Goal: Transaction & Acquisition: Purchase product/service

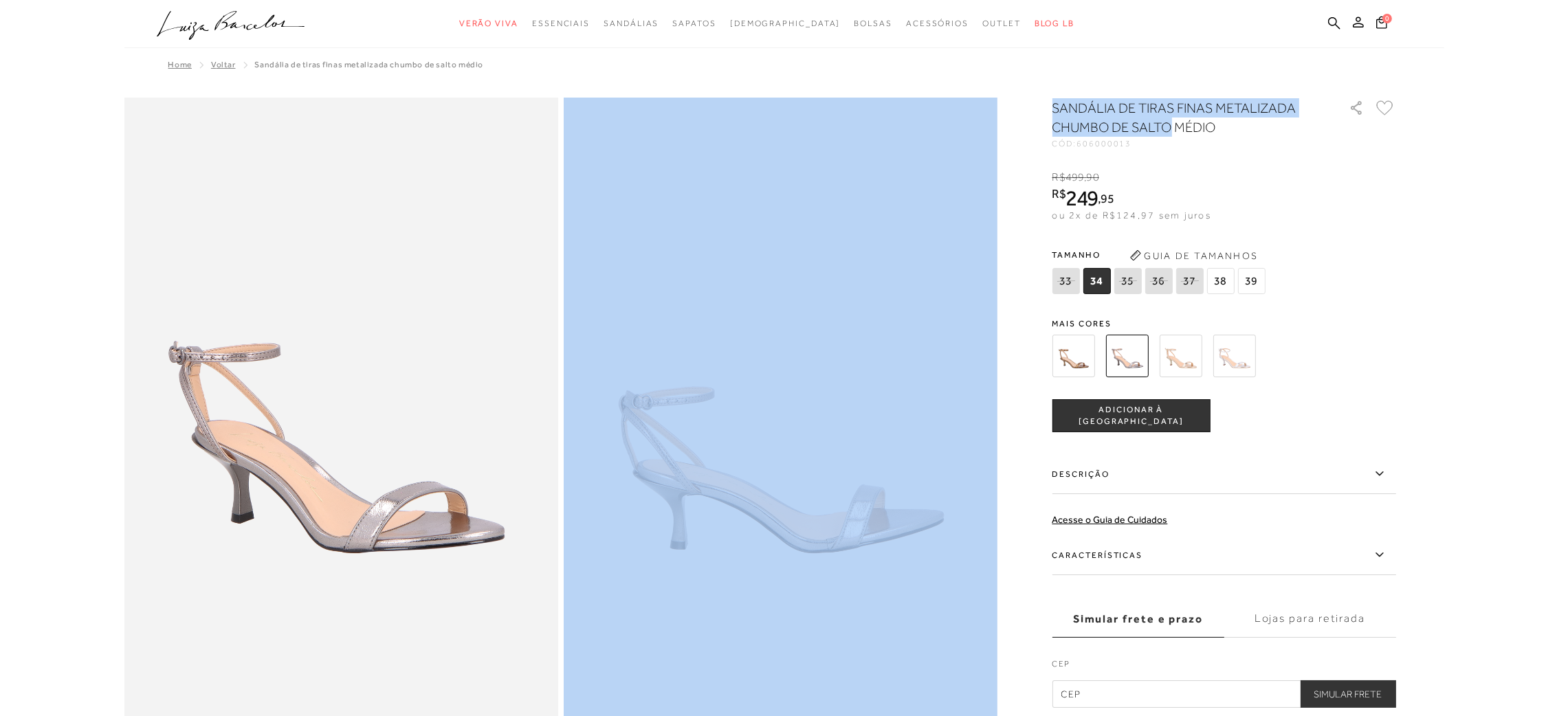
drag, startPoint x: 1170, startPoint y: 127, endPoint x: 1002, endPoint y: 108, distance: 169.1
copy div "SANDÁLIA DE TIRAS FINAS METALIZADA CHUMBO DE SALTO"
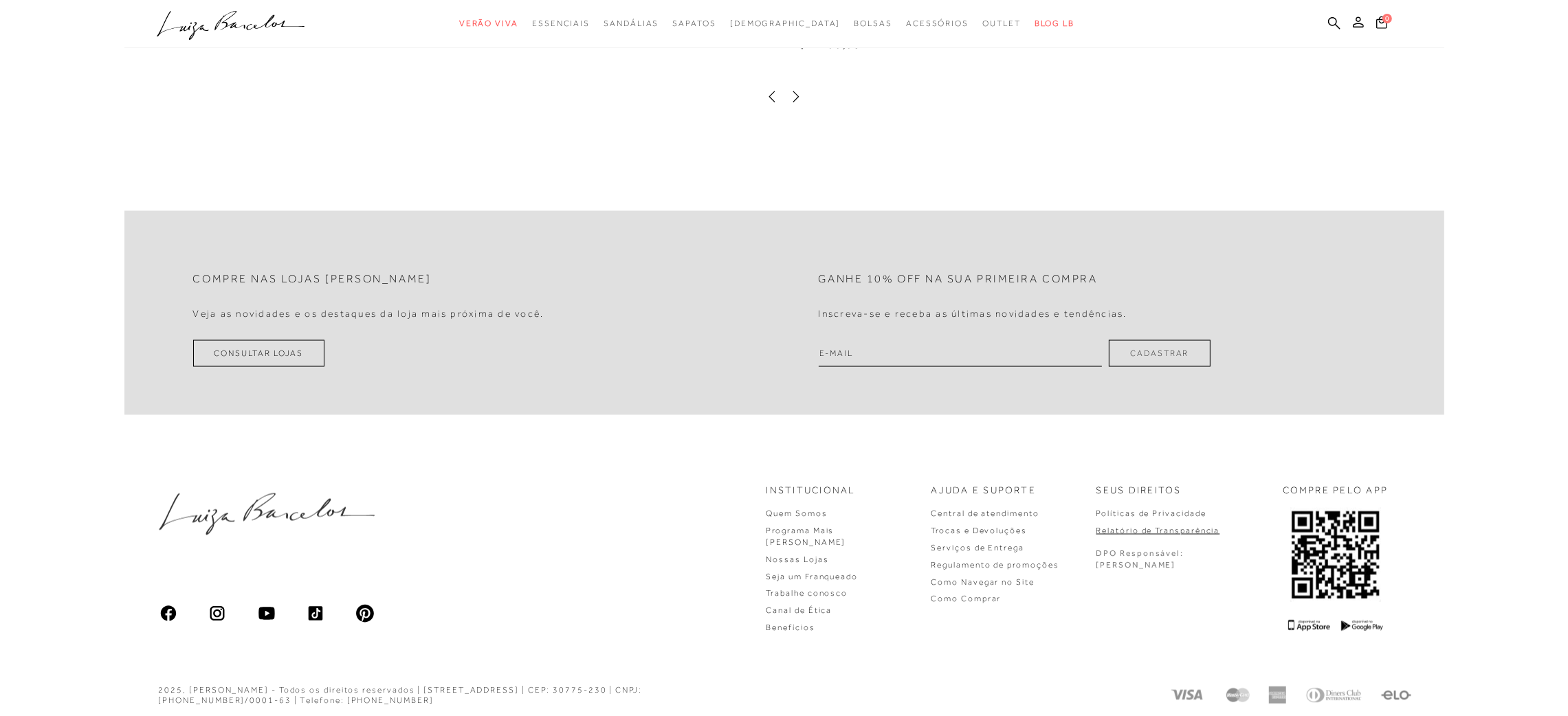
scroll to position [3223, 0]
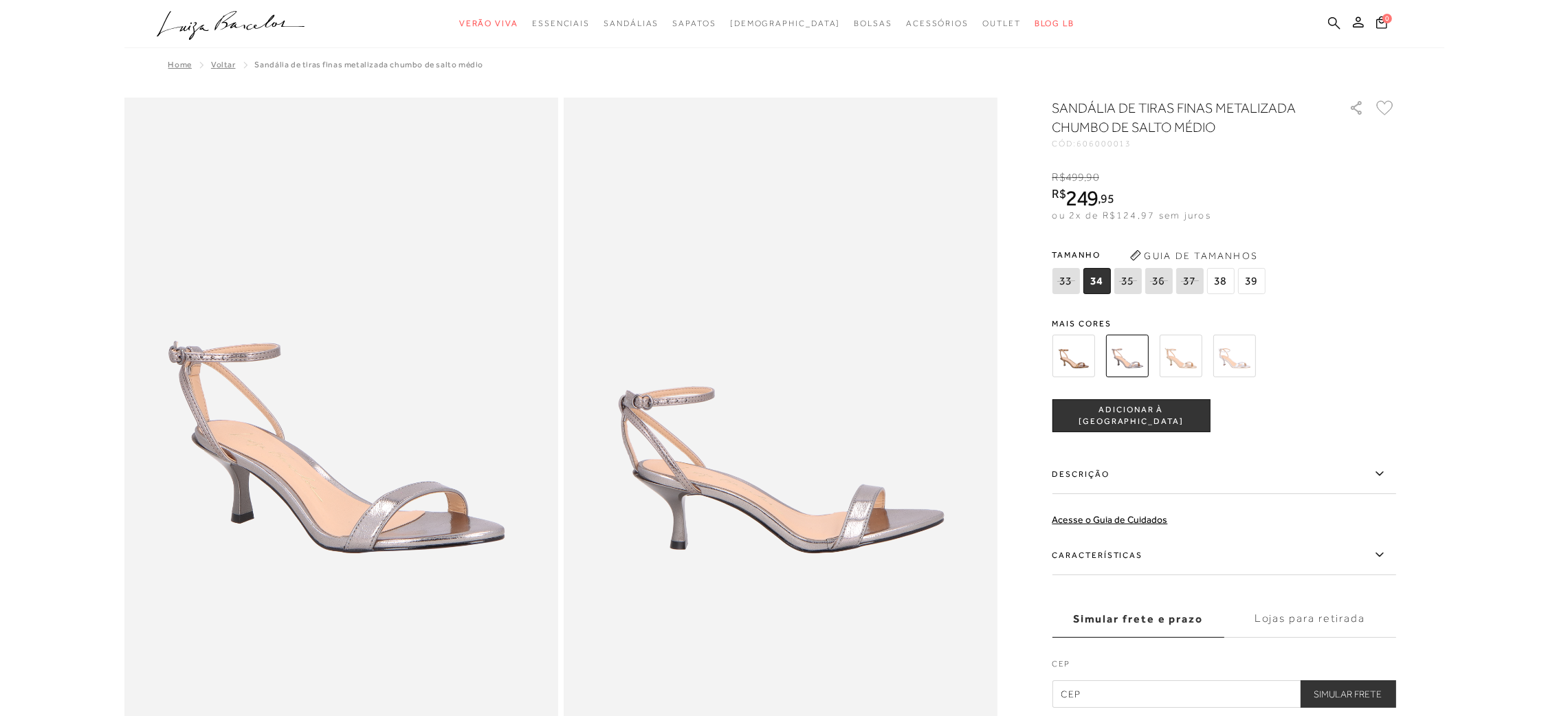
click at [1330, 19] on icon at bounding box center [1334, 23] width 12 height 13
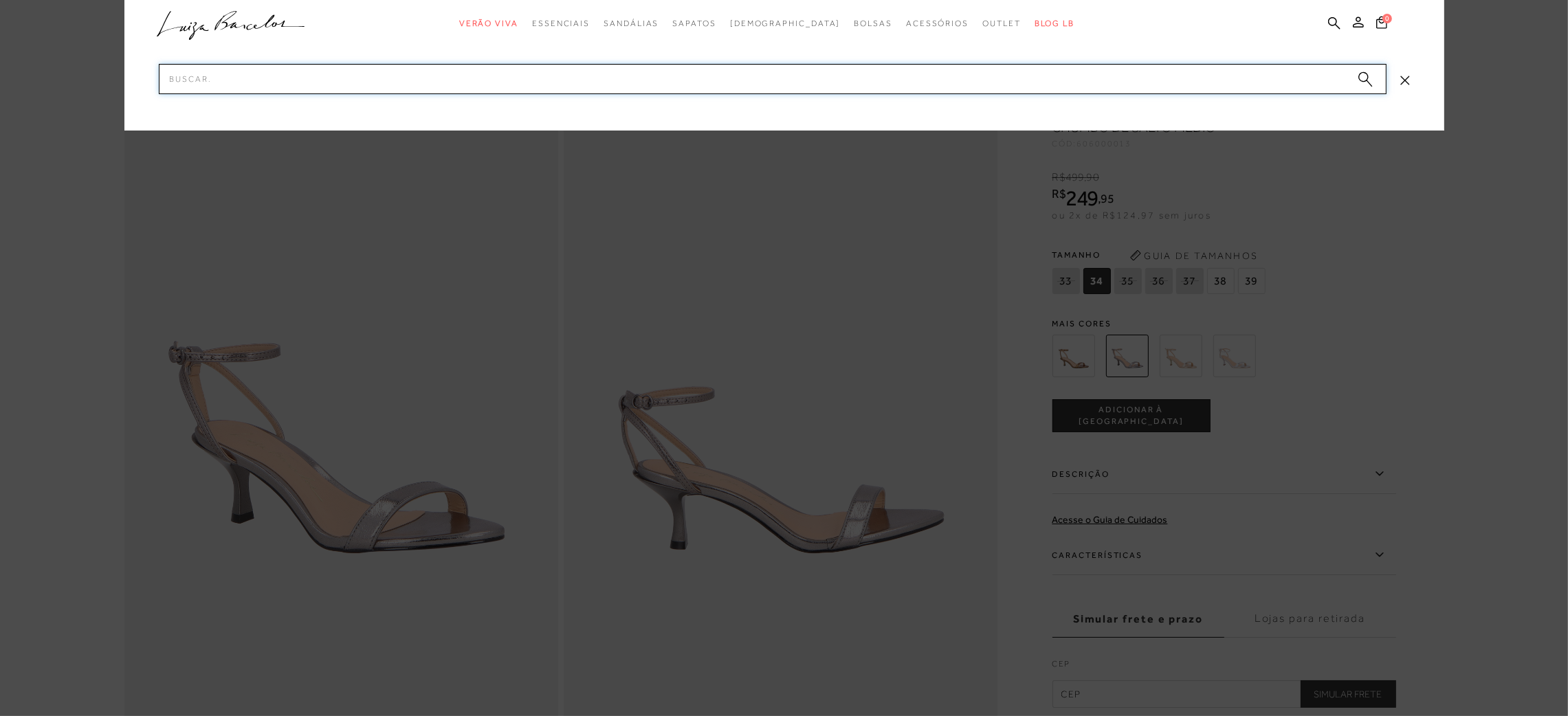
click at [897, 84] on input "Pesquisar" at bounding box center [773, 79] width 1228 height 30
paste input "image image image image SANDÁLIA DE TIRAS FINAS METALIZADA CHUMBO DE SALTO"
type input "image image image image SANDÁLIA DE TIRAS FINAS METALIZADA CHUMBO DE SALTO"
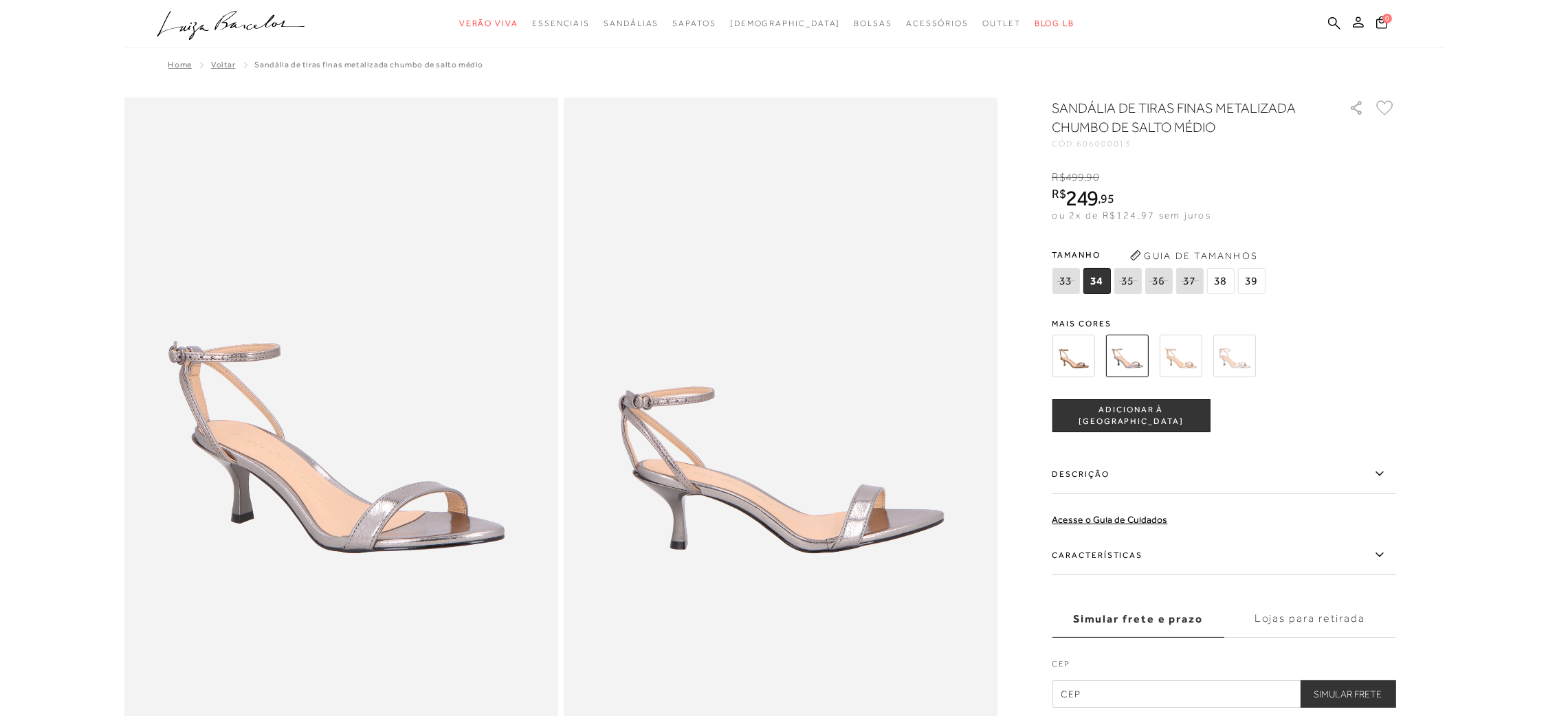
click at [1363, 350] on div at bounding box center [1208, 356] width 320 height 51
click at [1328, 28] on icon at bounding box center [1334, 23] width 12 height 13
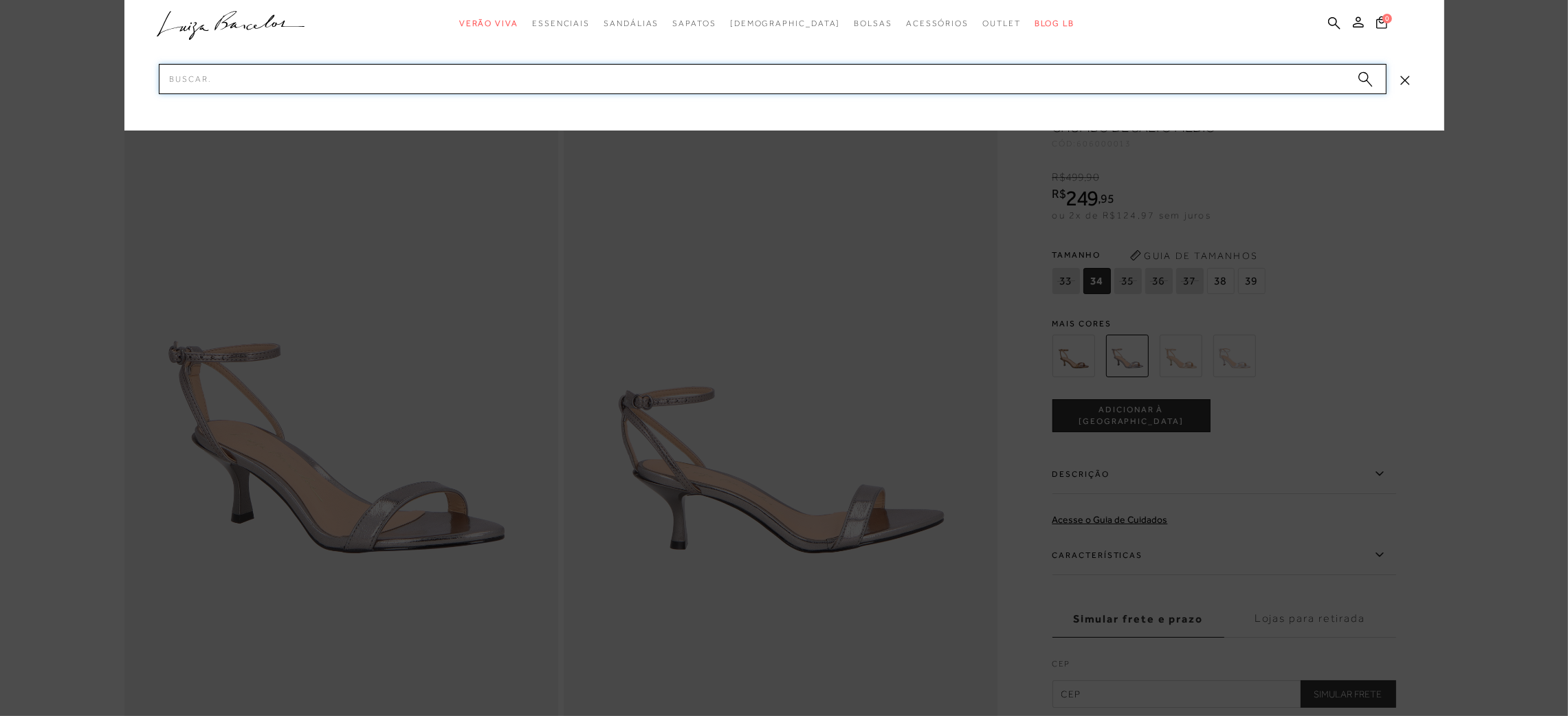
click at [890, 78] on input "Pesquisar" at bounding box center [773, 79] width 1228 height 30
paste input "60590001336"
type input "60590001336"
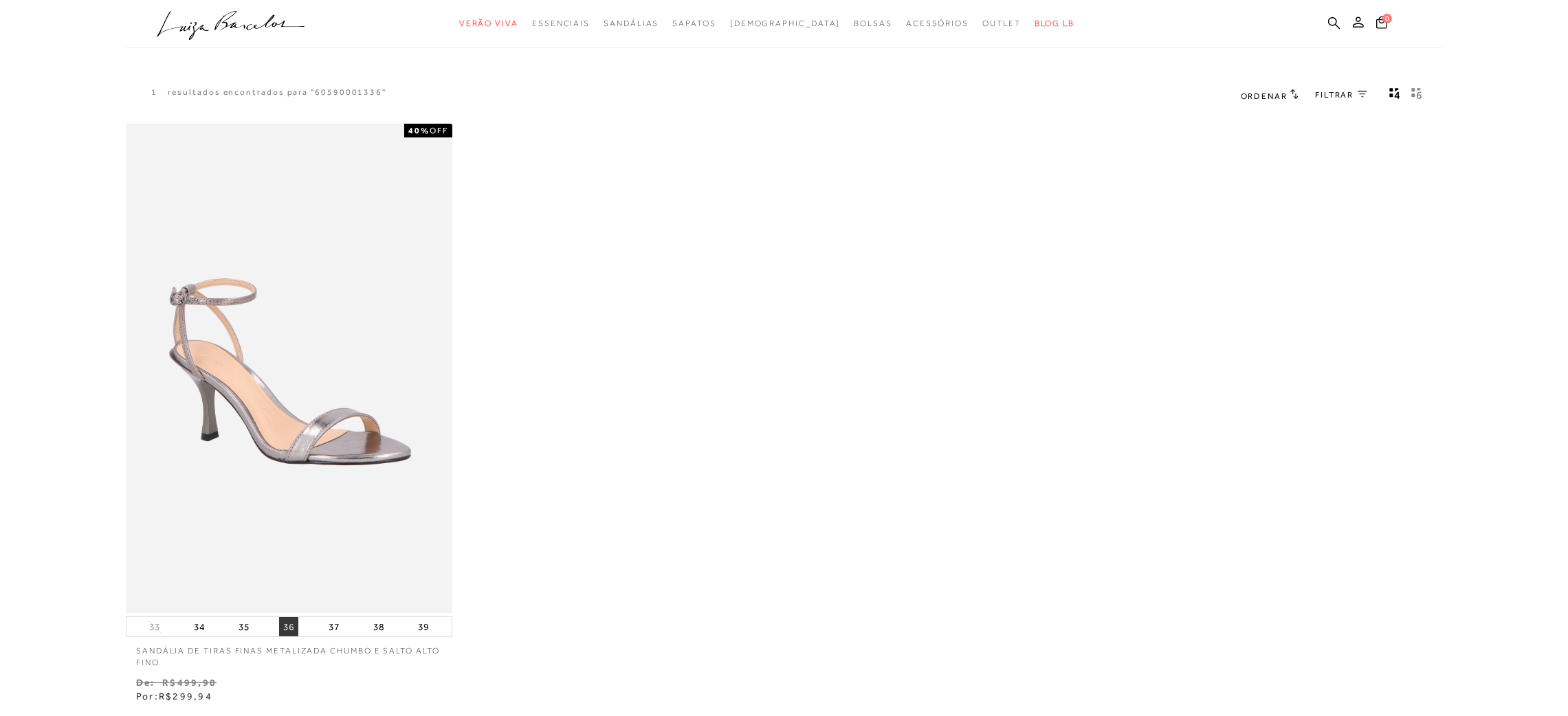
click at [282, 621] on button "36" at bounding box center [288, 626] width 19 height 19
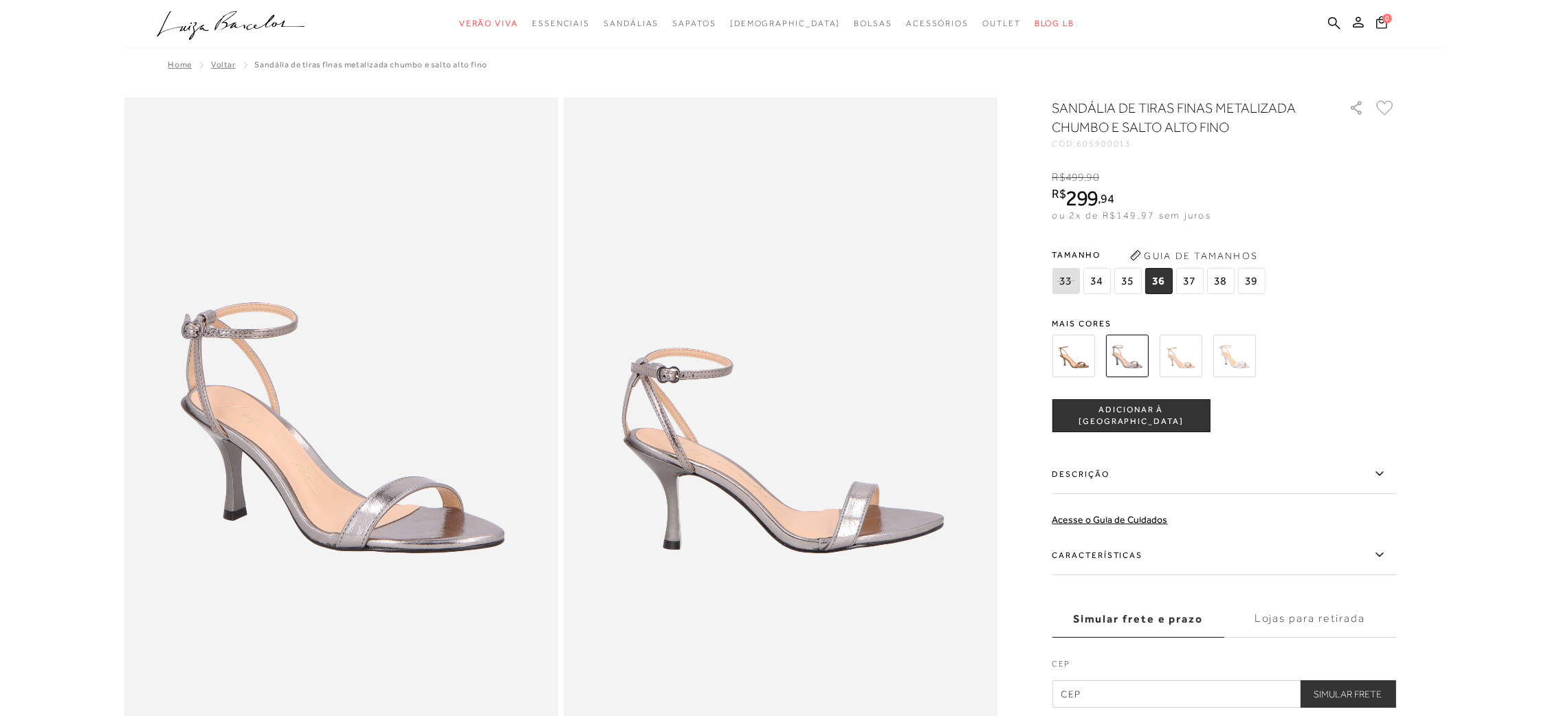
click at [1160, 279] on span "36" at bounding box center [1159, 281] width 28 height 26
click at [1151, 412] on span "ADICIONAR À [GEOGRAPHIC_DATA]" at bounding box center [1131, 416] width 157 height 24
click at [1383, 24] on icon at bounding box center [1381, 21] width 11 height 14
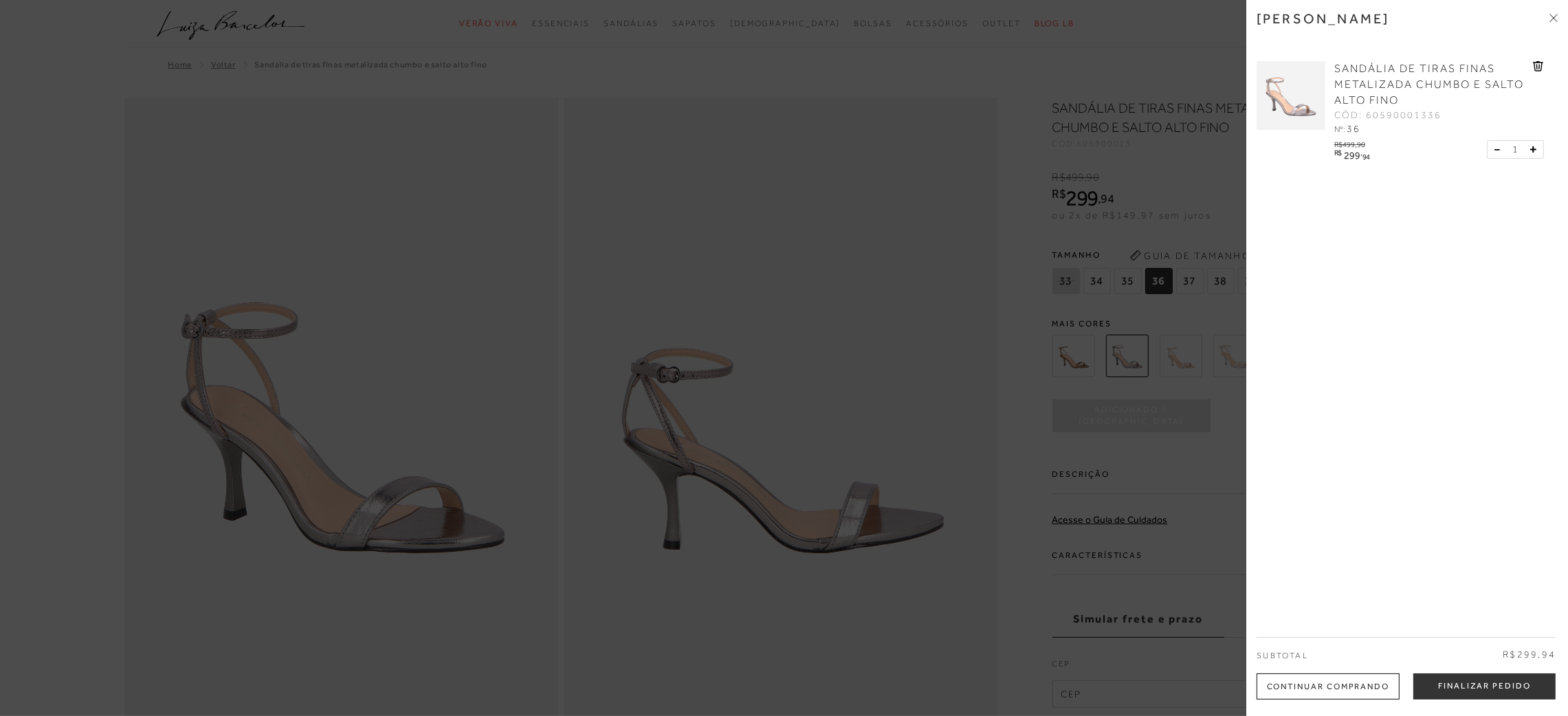
click at [1531, 151] on icon at bounding box center [1534, 150] width 6 height 6
click at [850, 88] on div at bounding box center [784, 358] width 1568 height 716
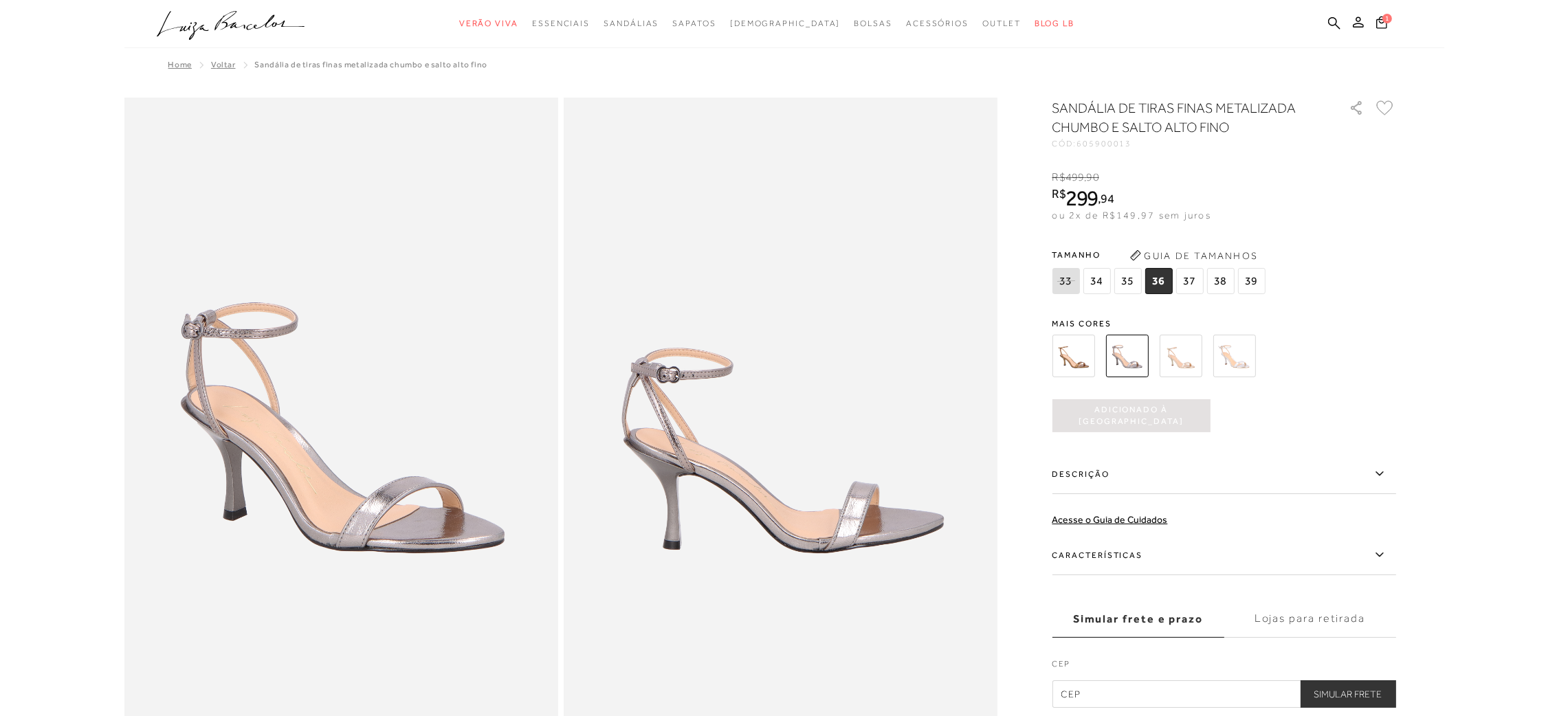
click at [1183, 697] on input "text" at bounding box center [1224, 694] width 344 height 28
type input "30411-110"
click at [1370, 692] on button "Simular Frete" at bounding box center [1348, 694] width 96 height 28
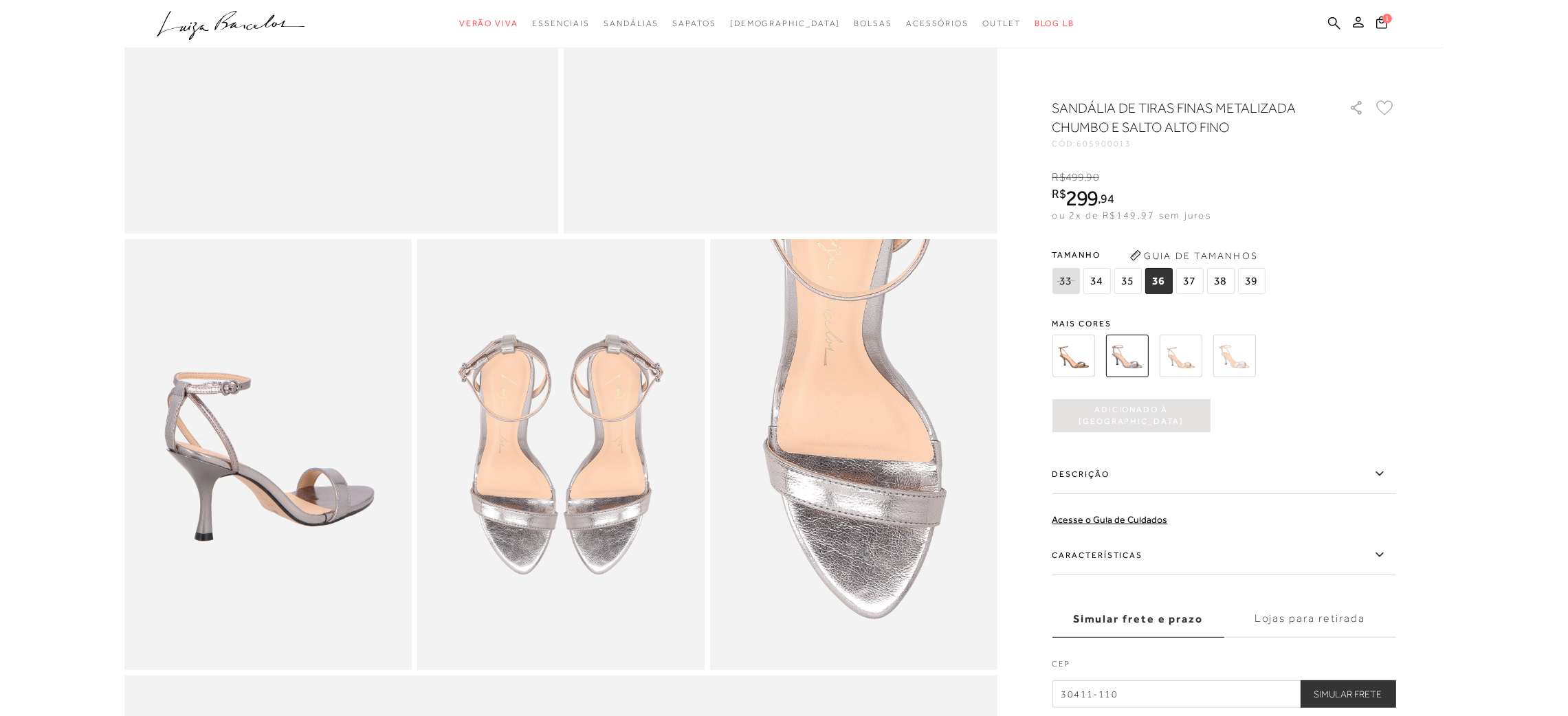
scroll to position [1030, 0]
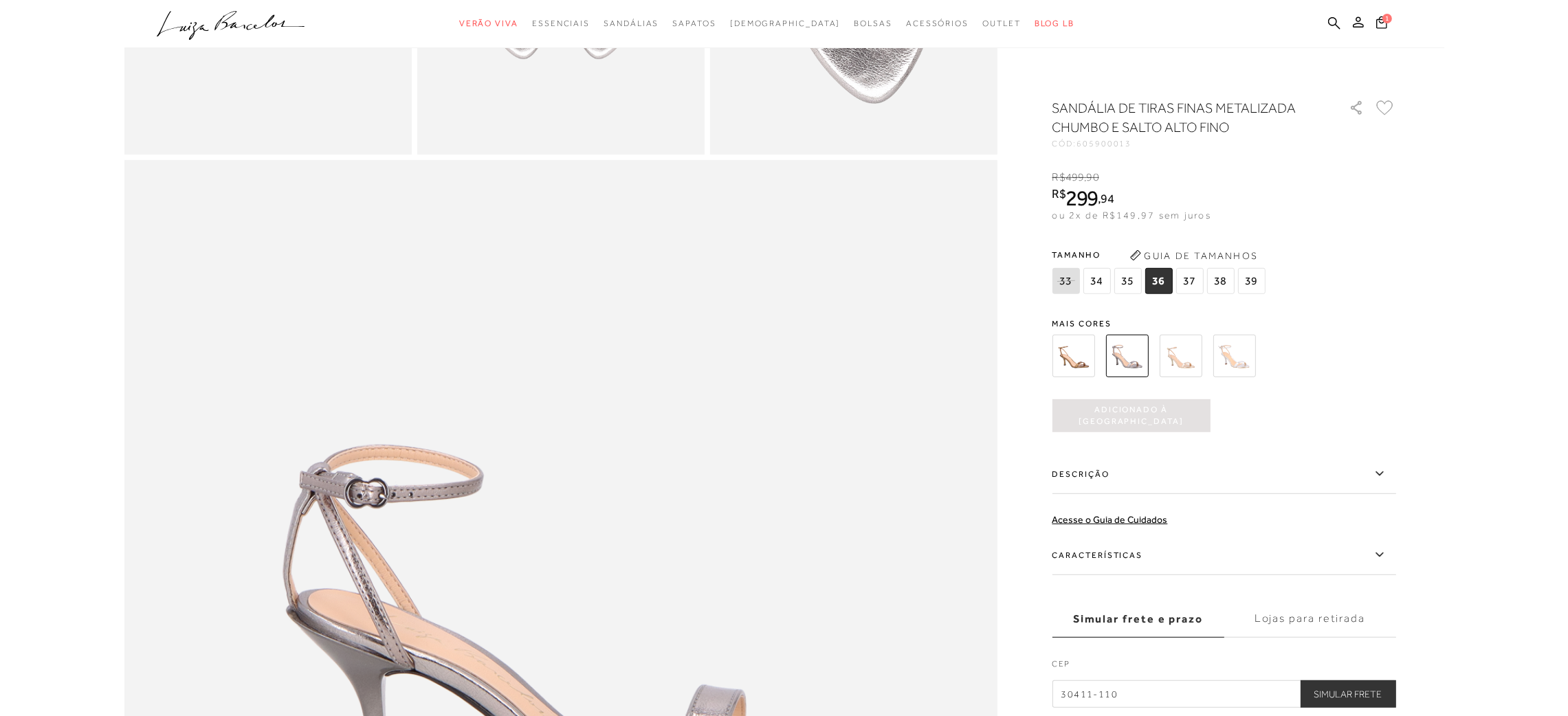
click at [1342, 621] on label "Lojas para retirada" at bounding box center [1310, 619] width 172 height 37
click at [0, 0] on input "Lojas para retirada" at bounding box center [0, 0] width 0 height 0
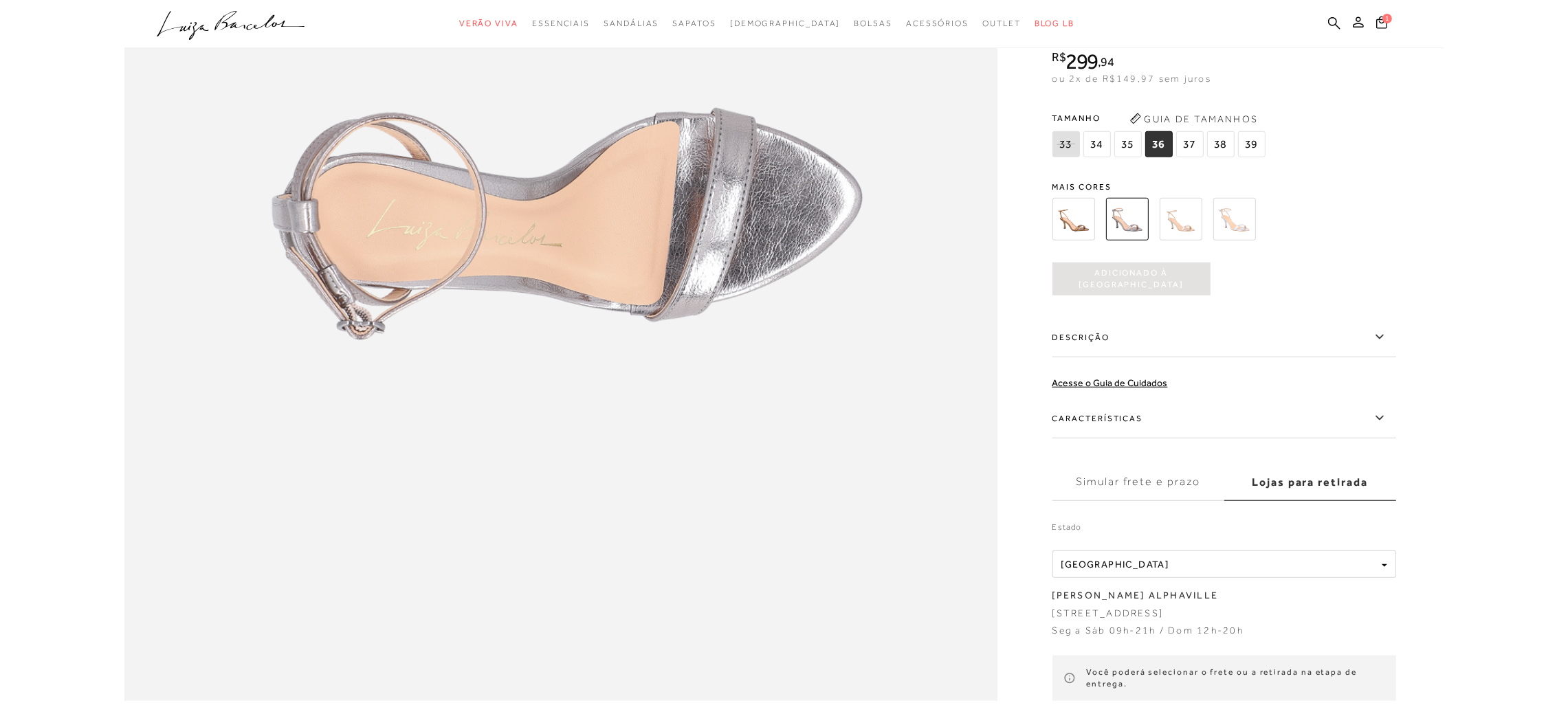
scroll to position [1793, 0]
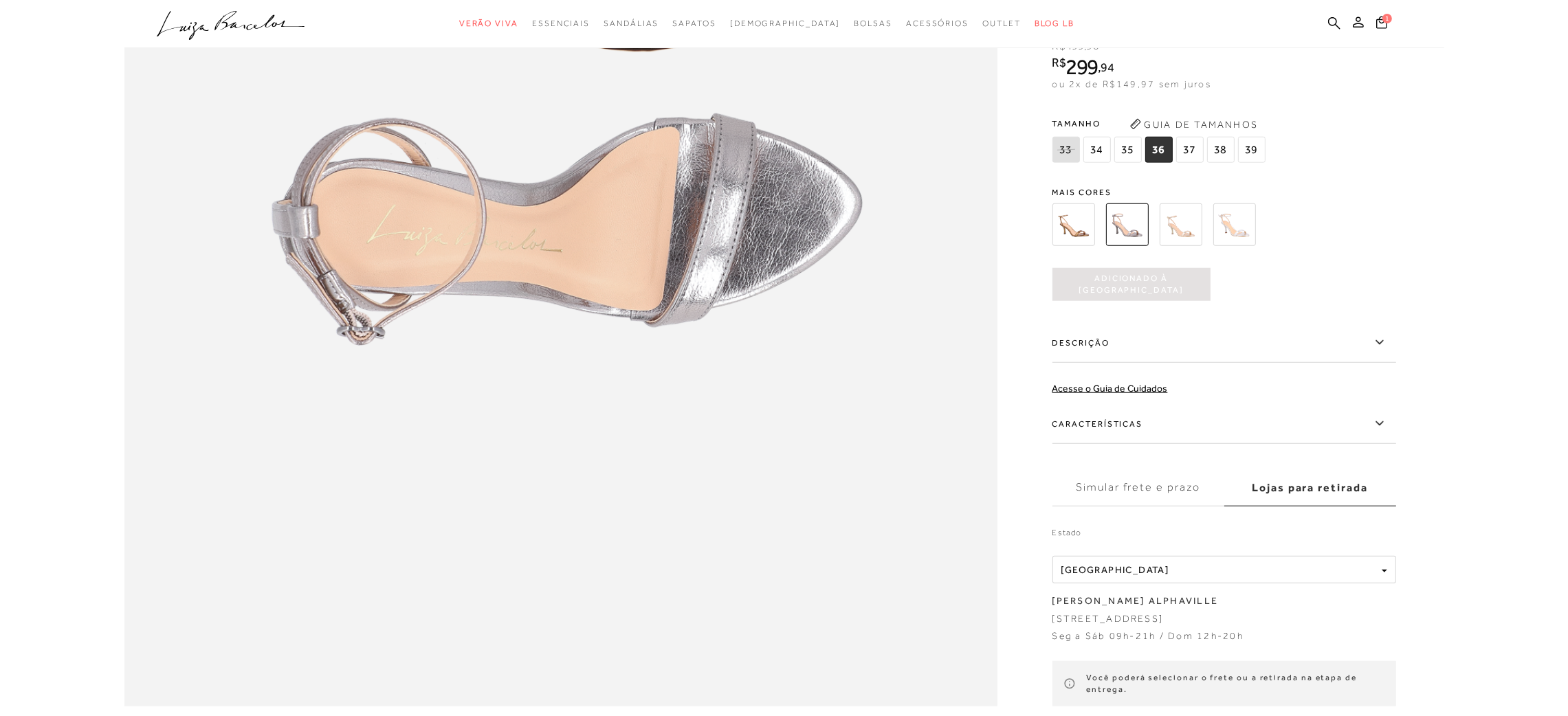
click at [1181, 474] on label "Simular frete e prazo" at bounding box center [1138, 488] width 172 height 37
click at [0, 0] on input "Simular frete e prazo" at bounding box center [0, 0] width 0 height 0
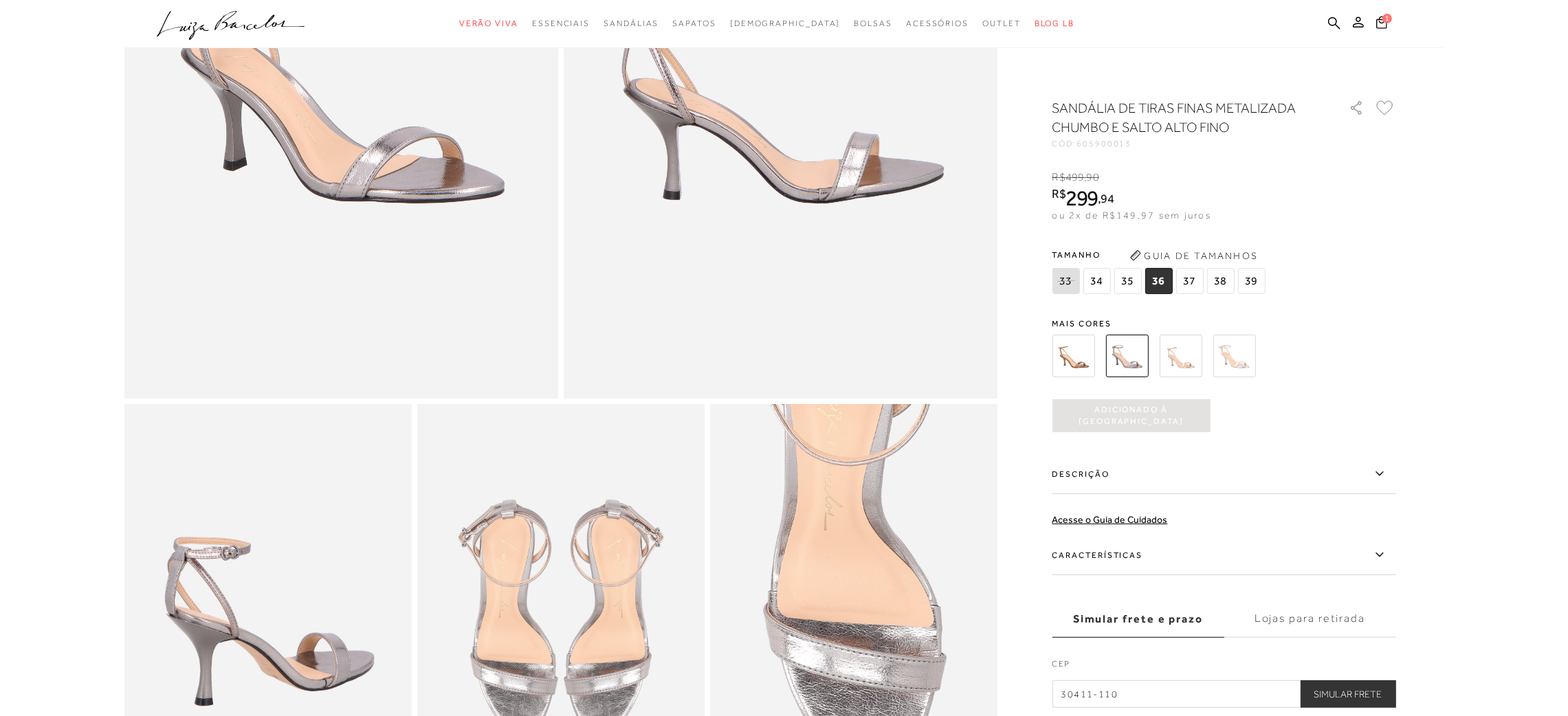
scroll to position [0, 0]
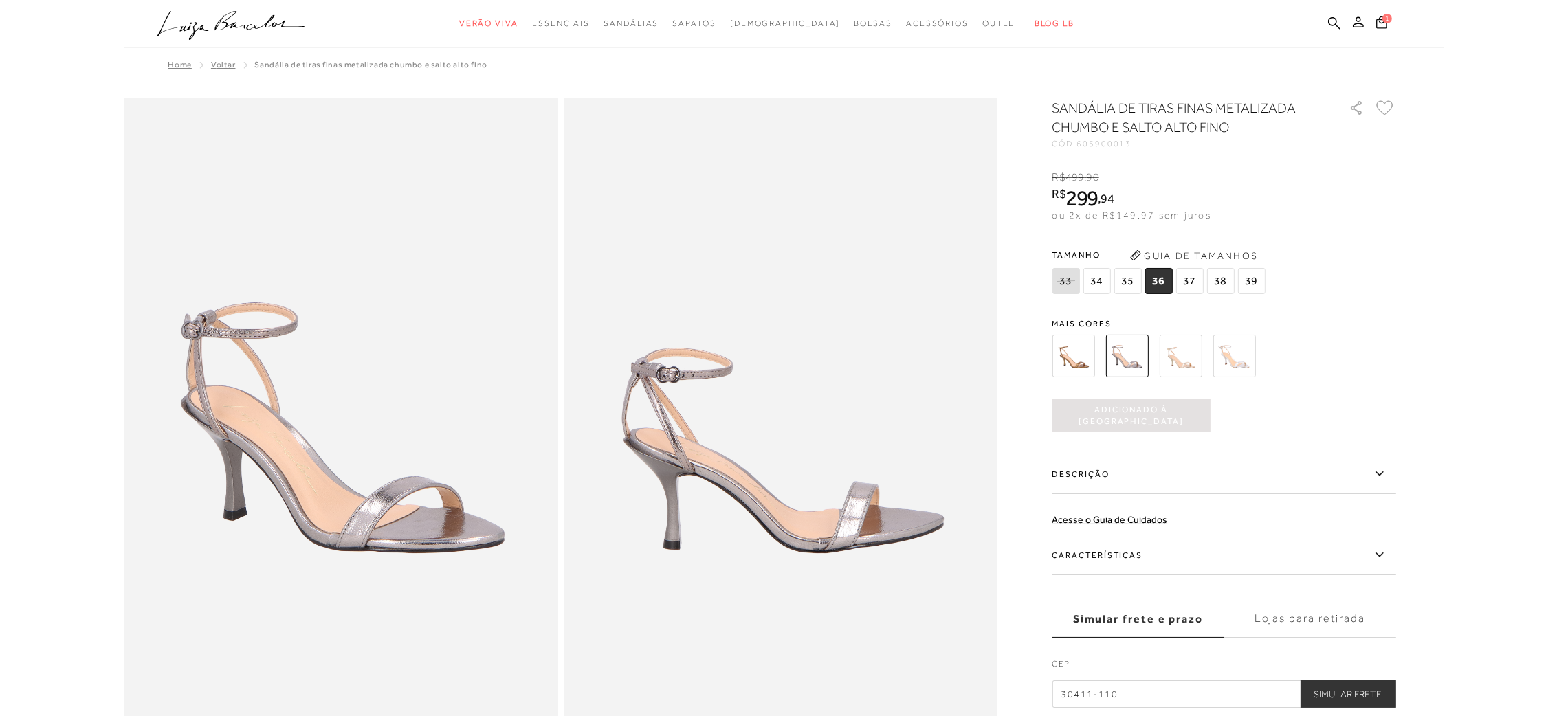
click at [1376, 20] on icon at bounding box center [1380, 21] width 11 height 12
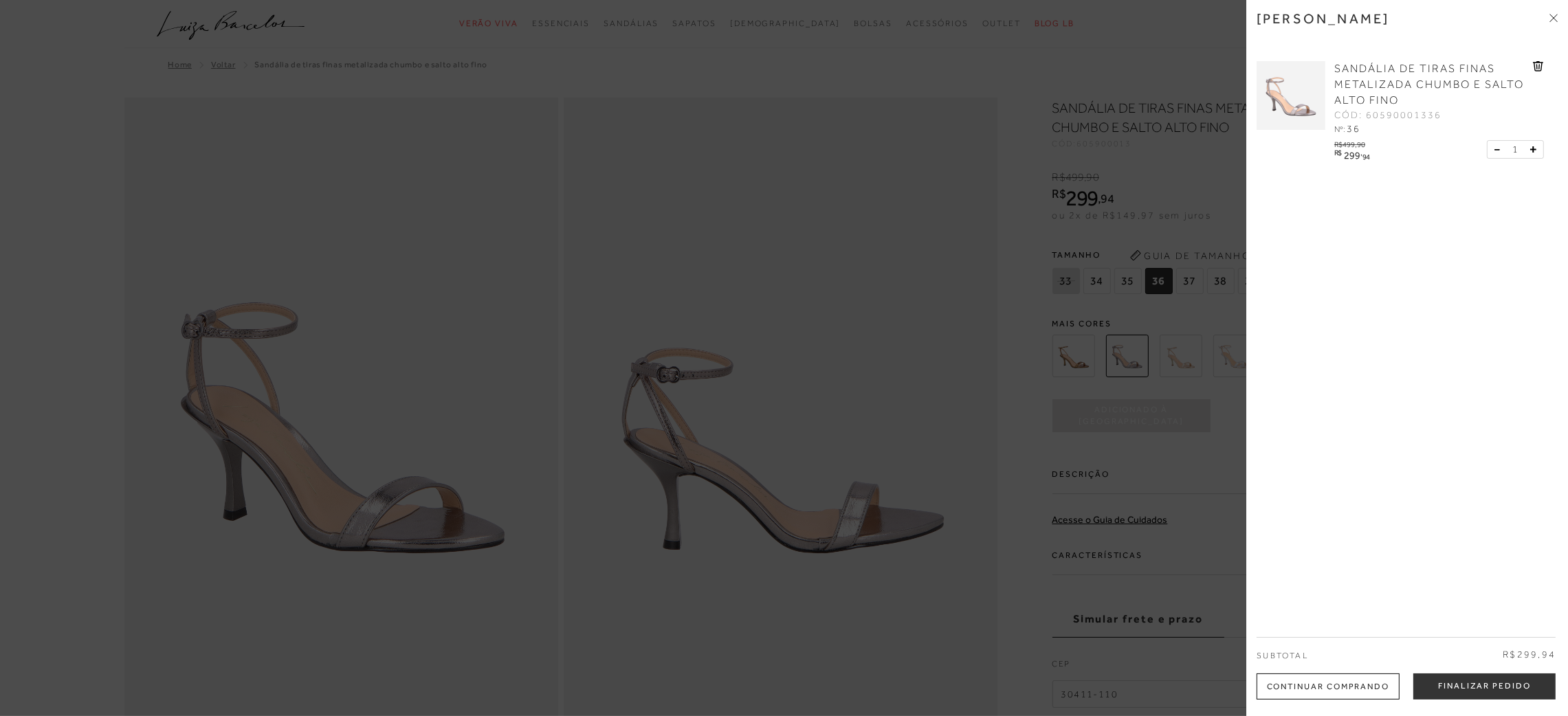
click at [708, 152] on div at bounding box center [784, 358] width 1568 height 716
